Goal: Transaction & Acquisition: Purchase product/service

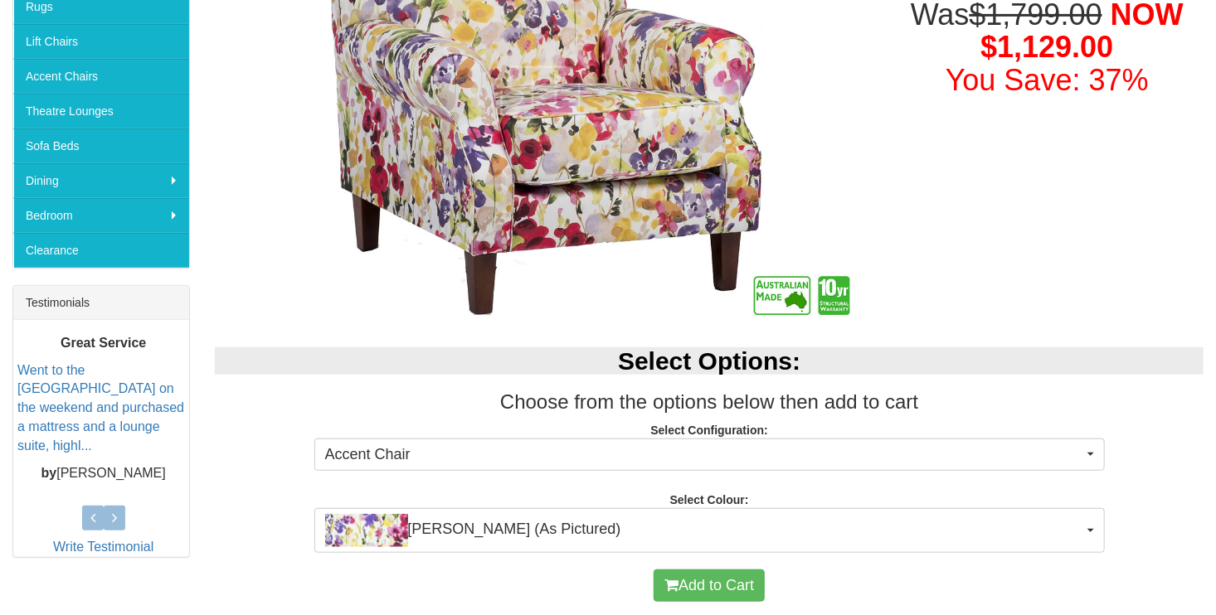
scroll to position [452, 0]
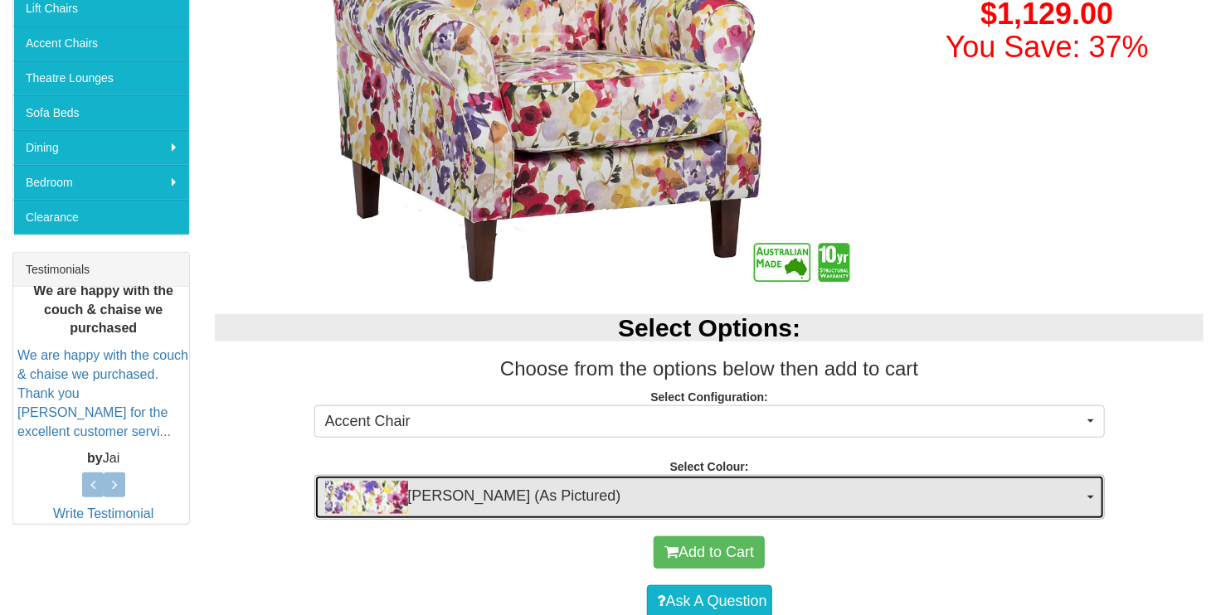
click at [1094, 493] on button "Ingrid Chintz (As Pictured)" at bounding box center [709, 497] width 790 height 45
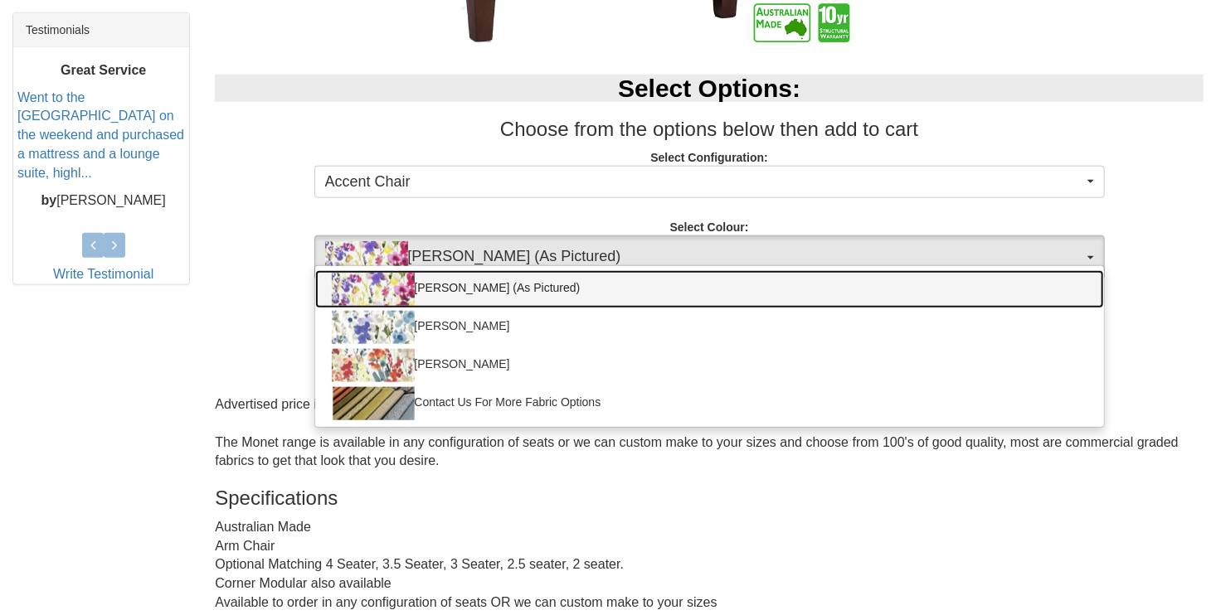
scroll to position [680, 0]
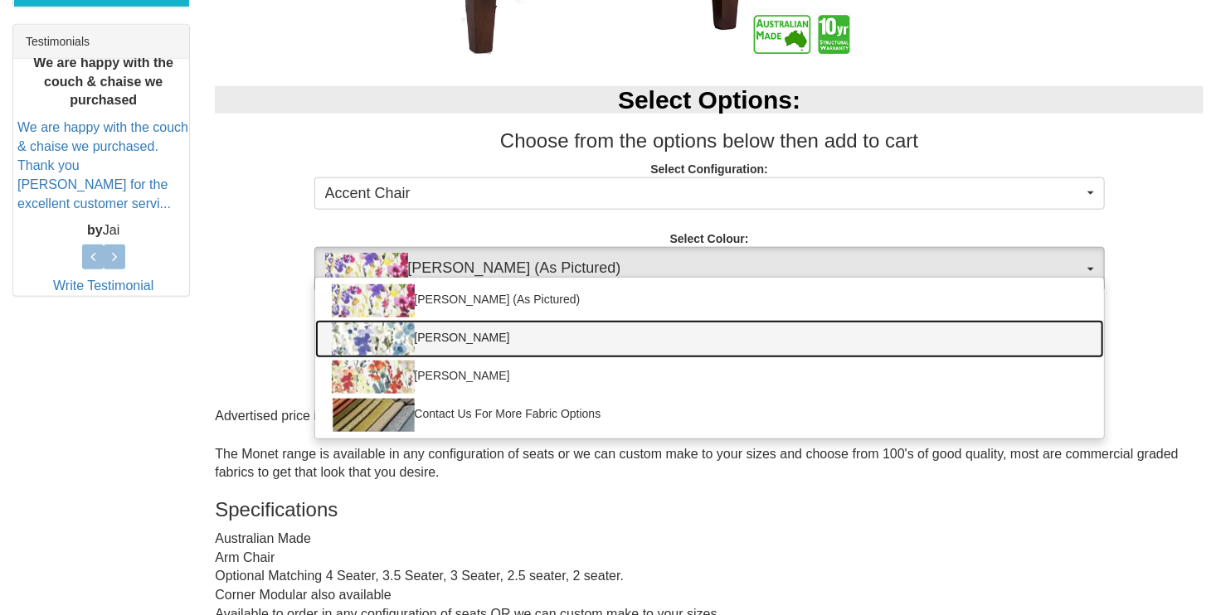
click at [442, 340] on link "Ingrid Indigo" at bounding box center [709, 339] width 789 height 38
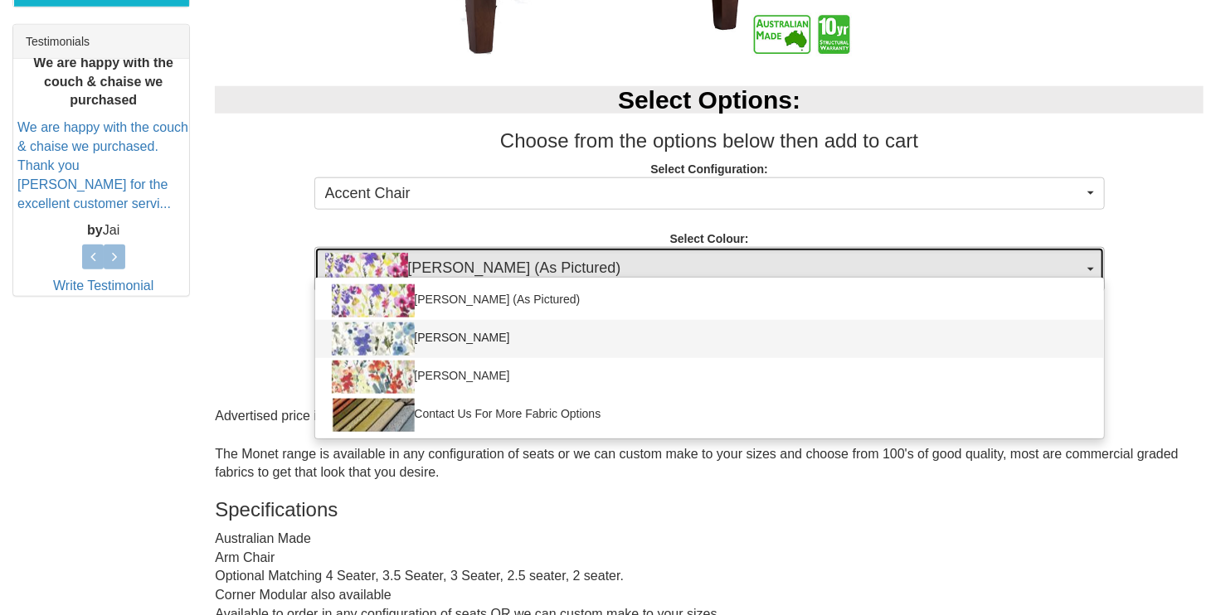
select select "769"
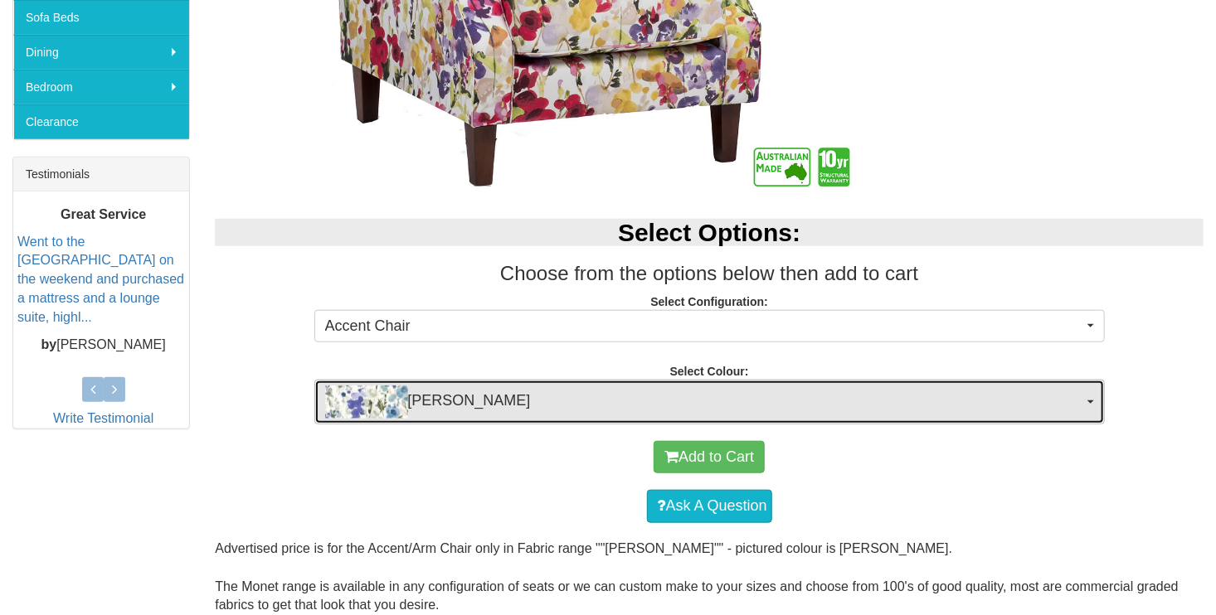
scroll to position [625, 0]
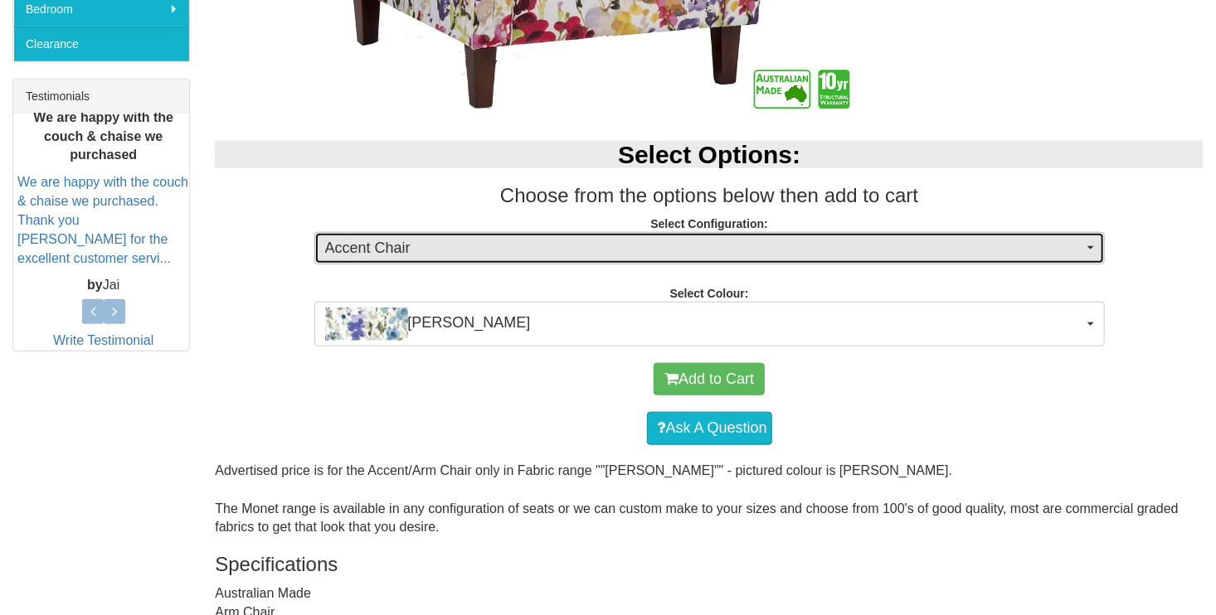
click at [1088, 247] on span "button" at bounding box center [1090, 247] width 7 height 3
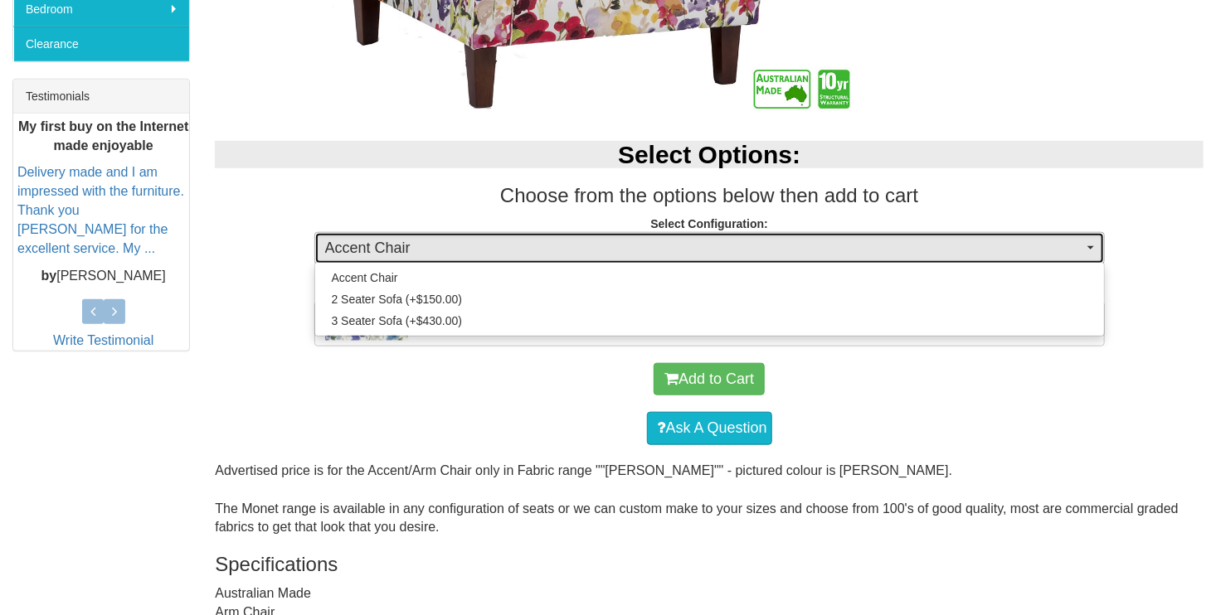
click at [1088, 247] on span "button" at bounding box center [1090, 247] width 7 height 3
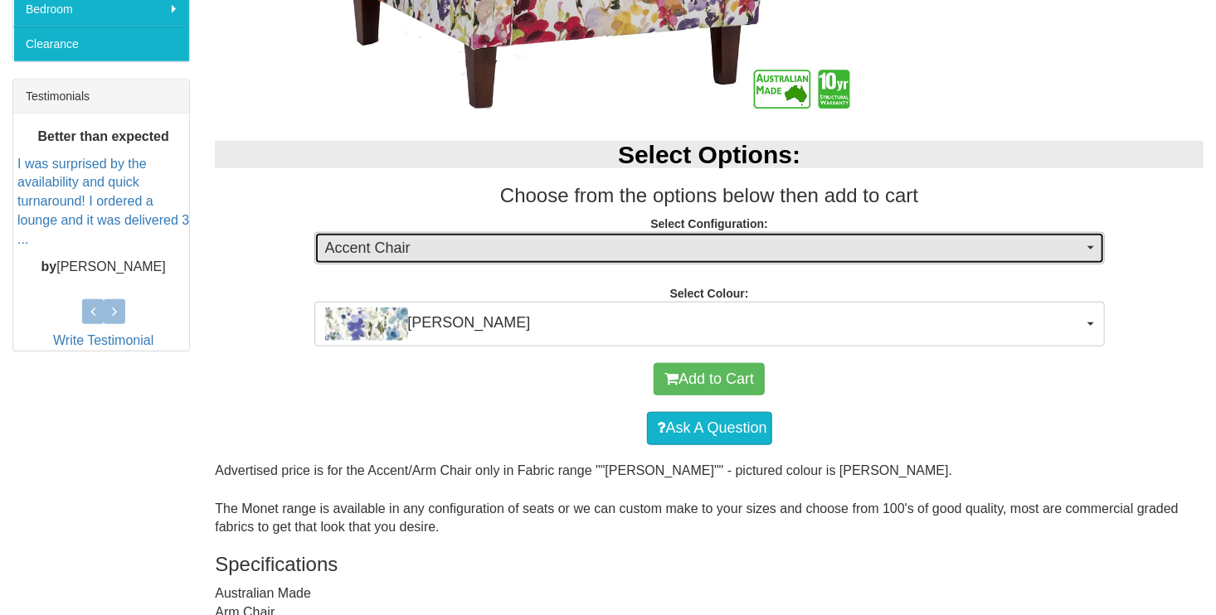
click at [1090, 243] on button "Accent Chair" at bounding box center [709, 248] width 790 height 33
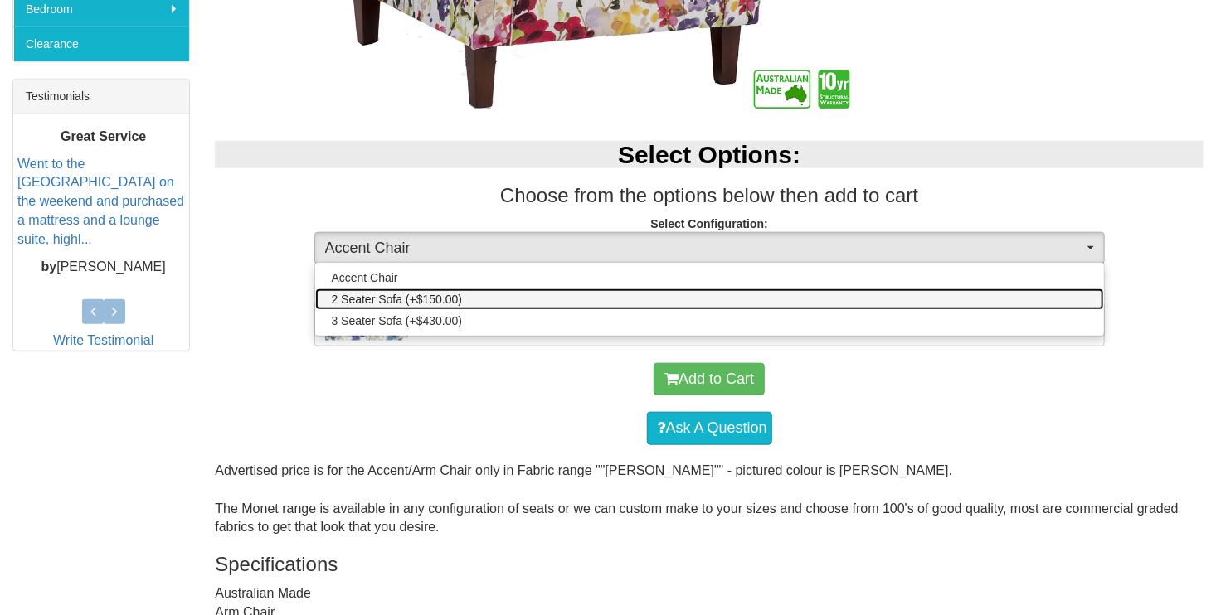
click at [420, 297] on span "2 Seater Sofa (+$150.00)" at bounding box center [397, 299] width 131 height 17
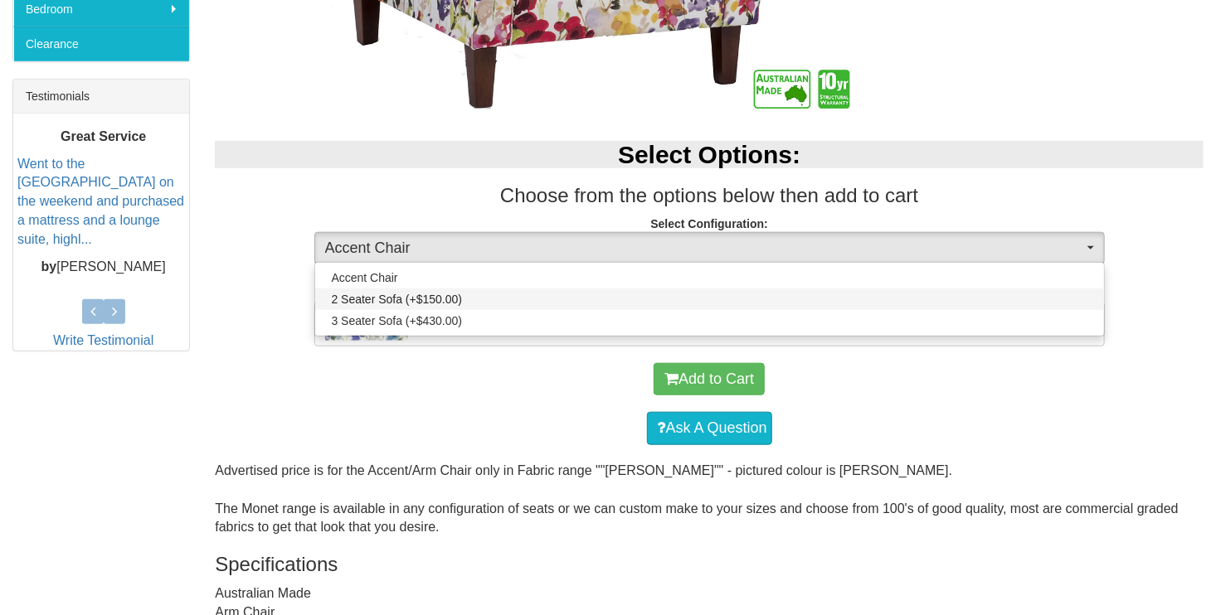
select select "10"
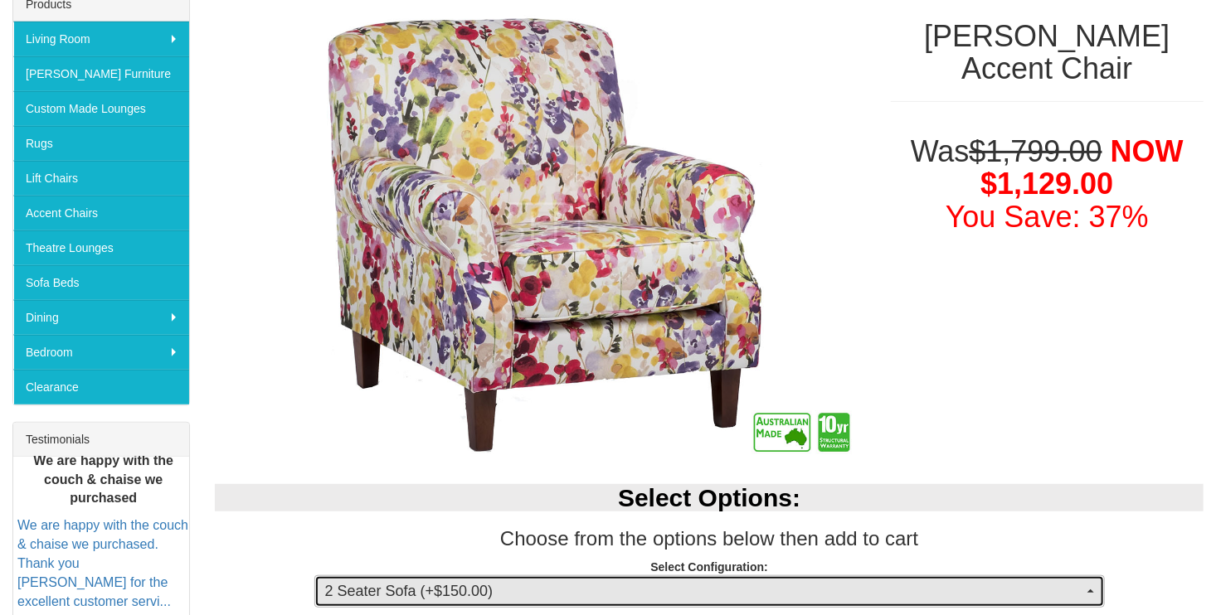
scroll to position [227, 0]
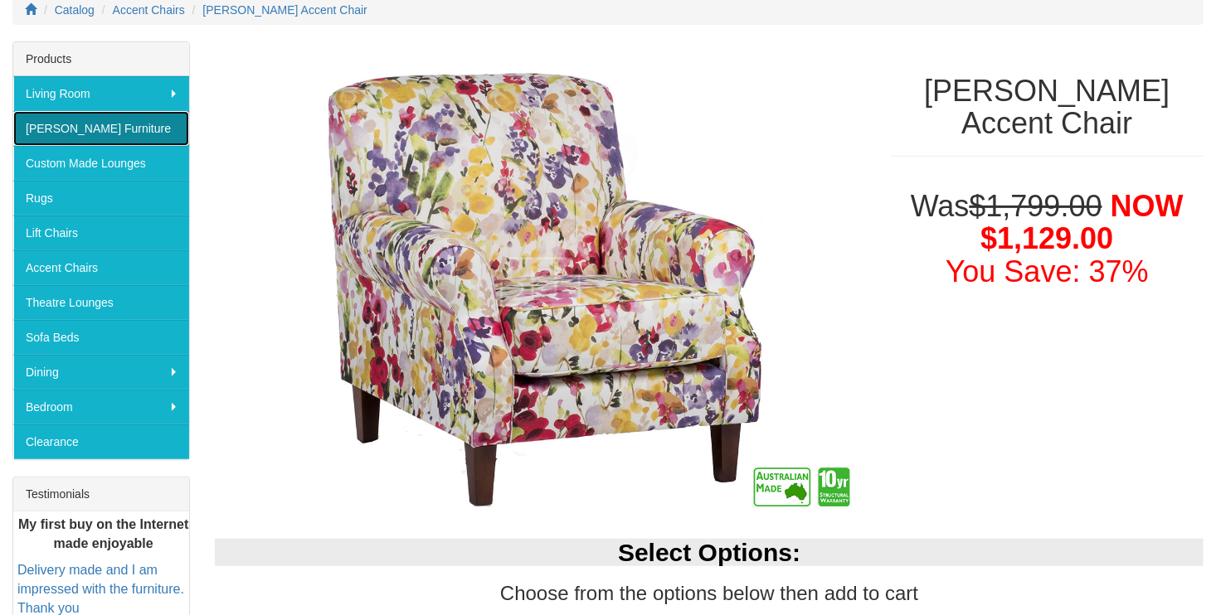
click at [102, 133] on link "[PERSON_NAME] Furniture" at bounding box center [101, 128] width 176 height 35
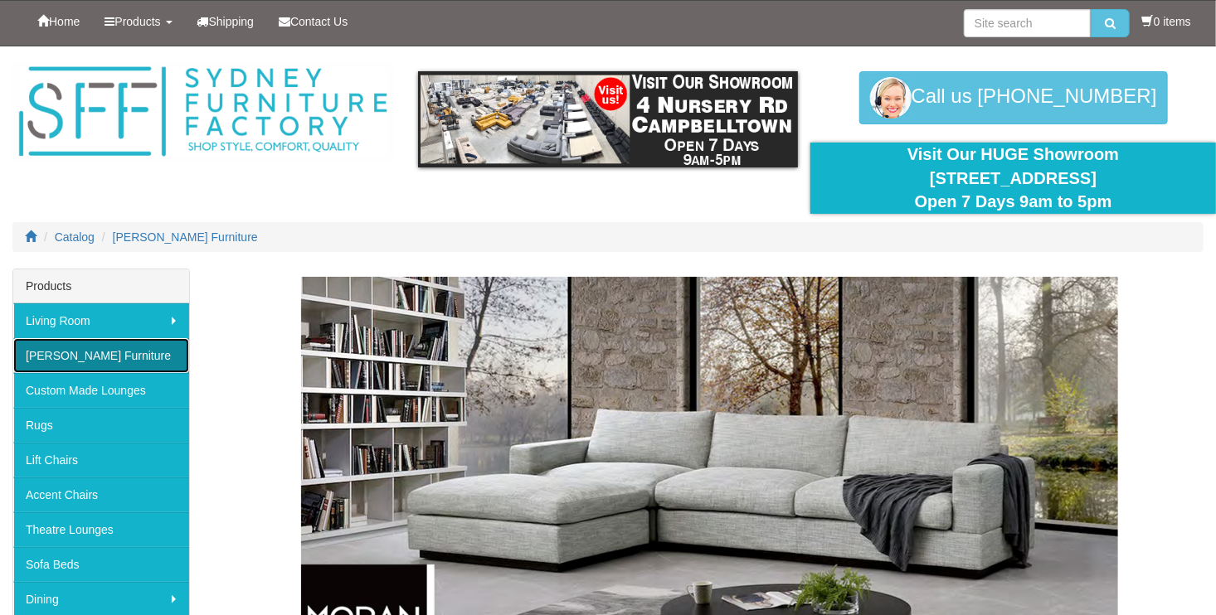
click at [91, 358] on link "[PERSON_NAME] Furniture" at bounding box center [101, 355] width 176 height 35
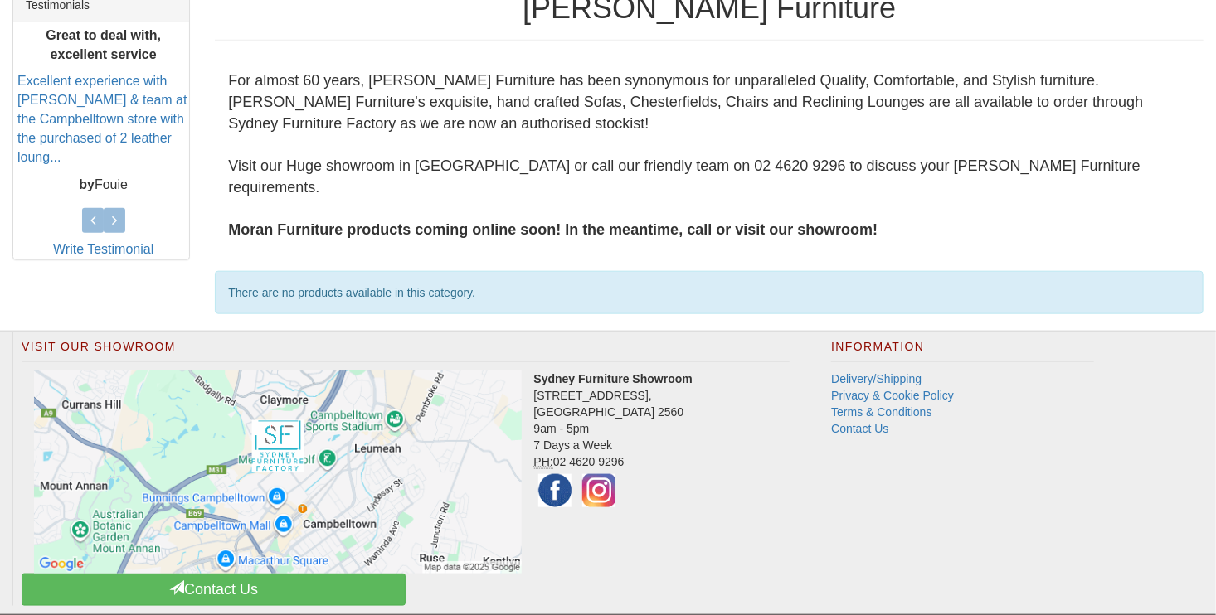
scroll to position [701, 0]
